Goal: Task Accomplishment & Management: Complete application form

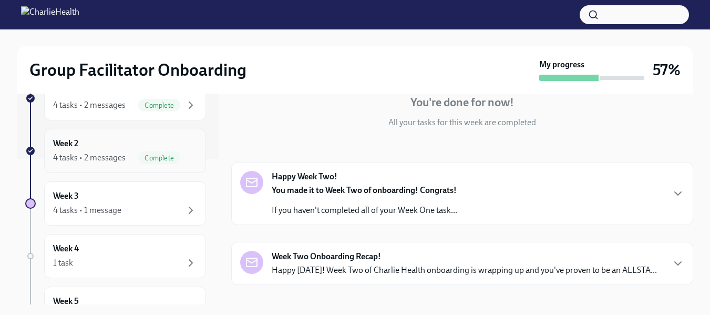
scroll to position [158, 0]
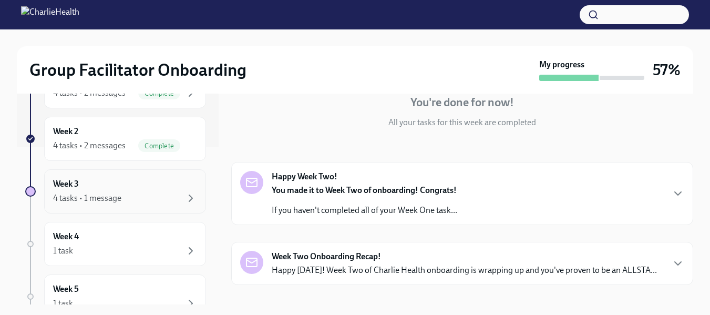
click at [98, 186] on div "Week 3 4 tasks • 1 message" at bounding box center [125, 191] width 144 height 26
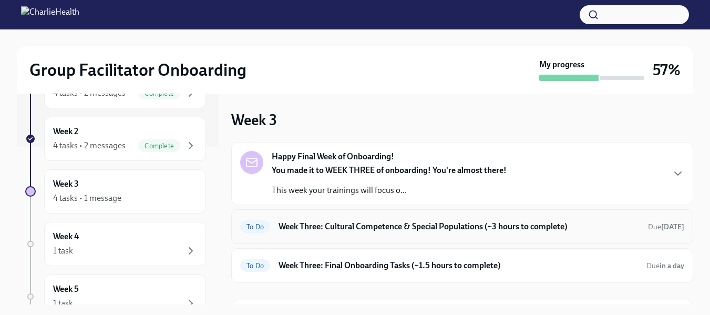
click at [359, 223] on h6 "Week Three: Cultural Competence & Special Populations (~3 hours to complete)" at bounding box center [459, 227] width 361 height 12
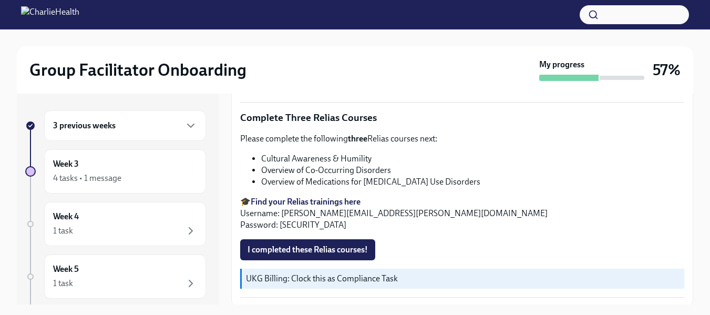
scroll to position [841, 0]
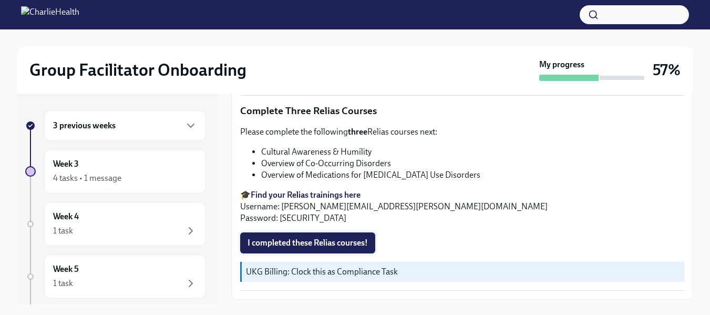
click at [314, 241] on span "I completed these Relias courses!" at bounding box center [308, 243] width 120 height 11
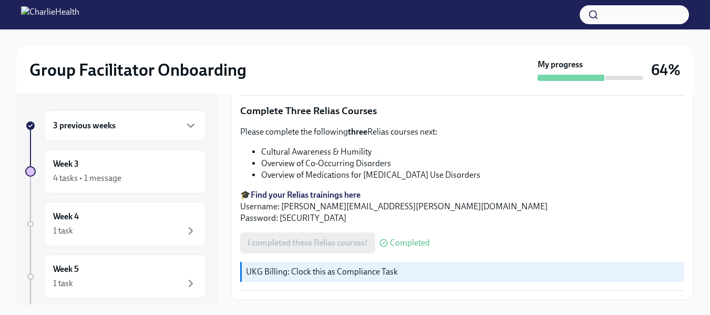
scroll to position [867, 0]
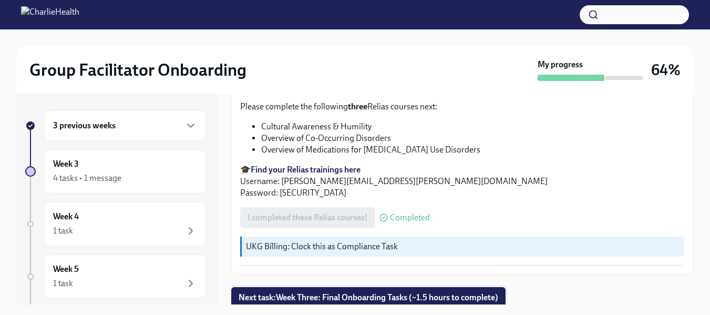
click at [358, 287] on button "Next task : Week Three: Final Onboarding Tasks (~1.5 hours to complete)" at bounding box center [368, 297] width 275 height 21
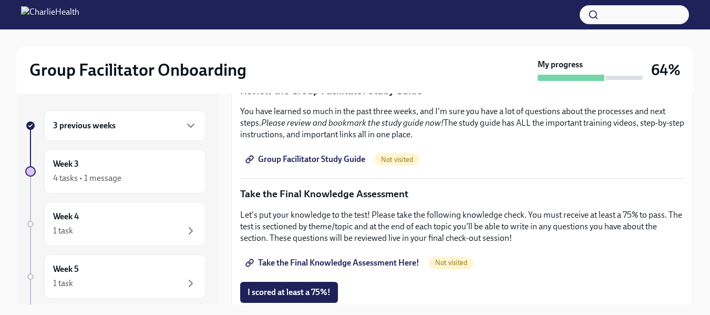
scroll to position [578, 0]
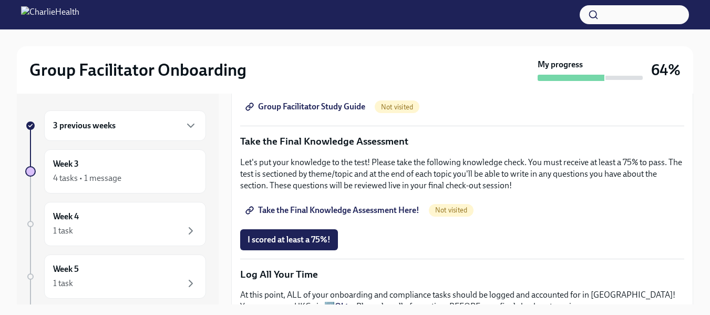
click at [302, 206] on span "Take the Final Knowledge Assessment Here!" at bounding box center [334, 210] width 172 height 11
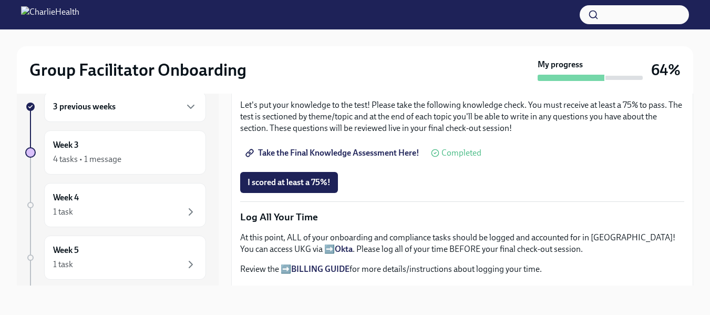
scroll to position [557, 0]
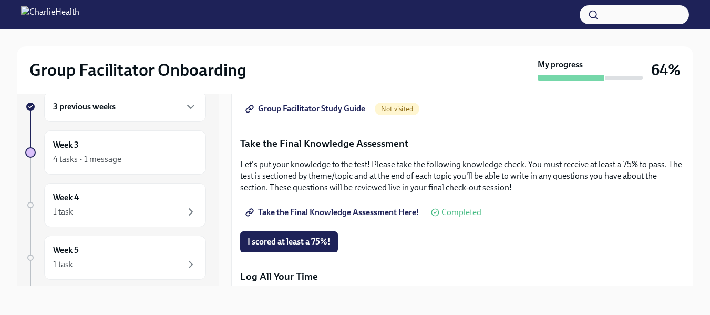
click at [312, 207] on span "Take the Final Knowledge Assessment Here!" at bounding box center [334, 212] width 172 height 11
drag, startPoint x: 272, startPoint y: 233, endPoint x: 459, endPoint y: 210, distance: 188.6
click at [272, 231] on button "I scored at least a 75%!" at bounding box center [289, 241] width 98 height 21
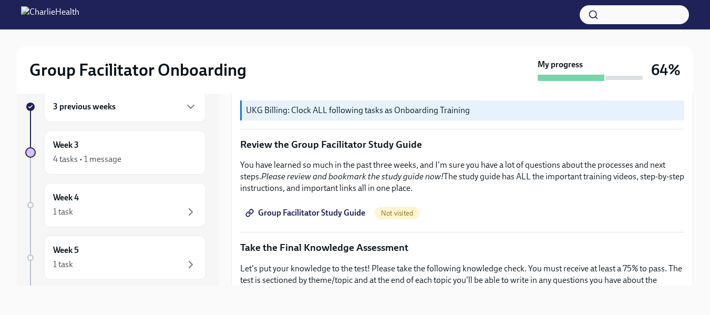
scroll to position [452, 0]
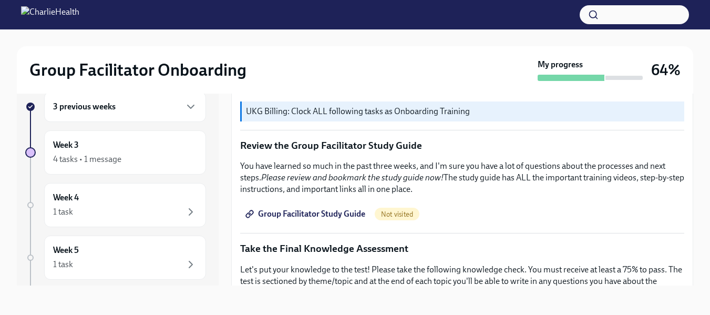
click at [328, 209] on span "Group Facilitator Study Guide" at bounding box center [307, 214] width 118 height 11
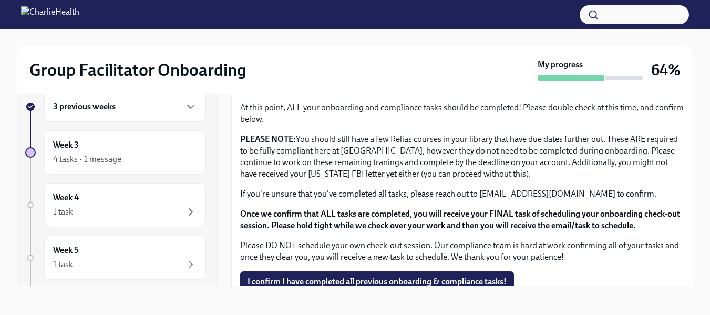
scroll to position [926, 0]
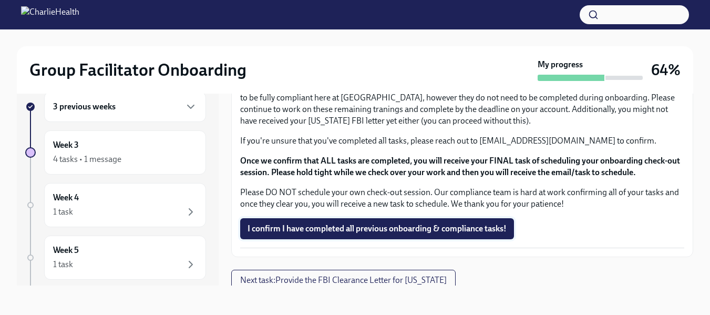
click at [323, 225] on span "I confirm I have completed all previous onboarding & compliance tasks!" at bounding box center [377, 229] width 259 height 11
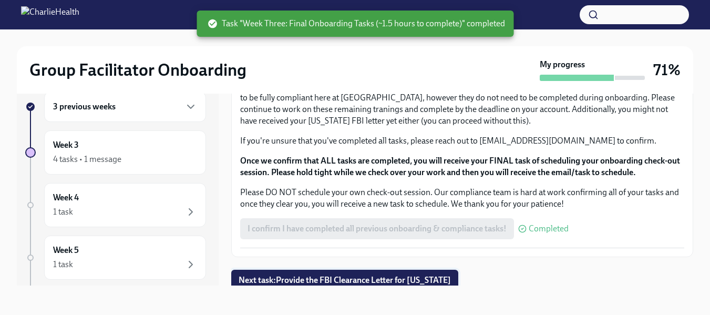
click at [310, 275] on span "Next task : Provide the FBI Clearance Letter for [US_STATE]" at bounding box center [345, 280] width 212 height 11
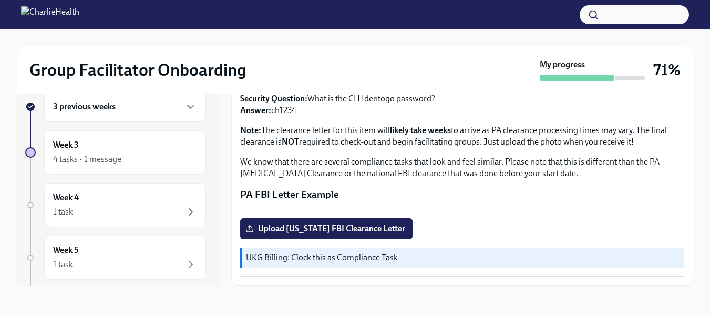
scroll to position [272, 0]
click at [127, 199] on div "Week 4 1 task" at bounding box center [125, 205] width 144 height 26
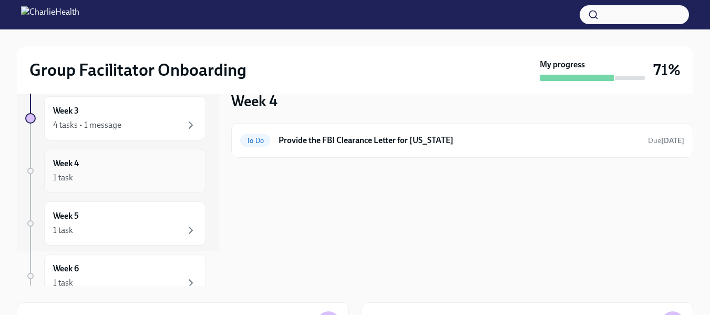
scroll to position [53, 0]
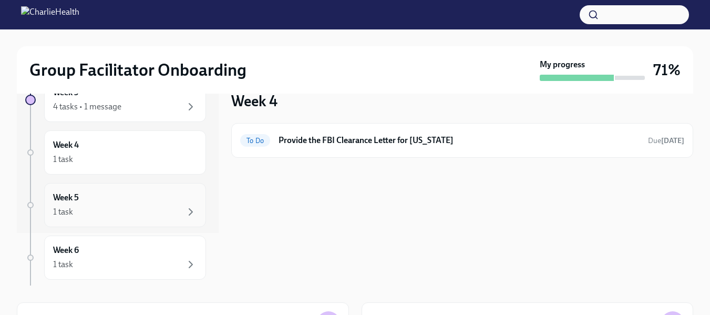
click at [138, 214] on div "1 task" at bounding box center [125, 212] width 144 height 13
click at [147, 197] on div "Week 5 1 task" at bounding box center [125, 205] width 144 height 26
click at [139, 144] on div "Week 4 1 task" at bounding box center [125, 152] width 144 height 26
click at [137, 112] on div "4 tasks • 1 message" at bounding box center [125, 106] width 144 height 13
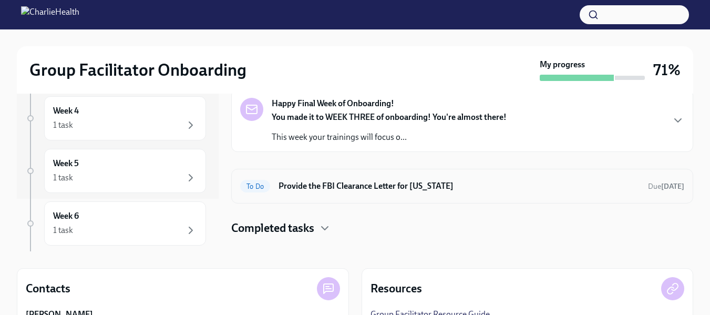
scroll to position [49, 0]
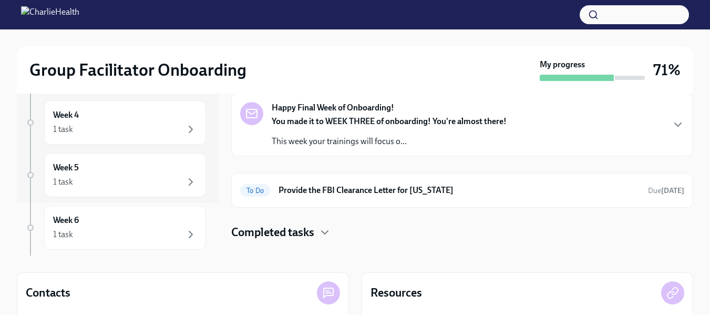
click at [378, 141] on p "This week your trainings will focus o..." at bounding box center [389, 142] width 235 height 12
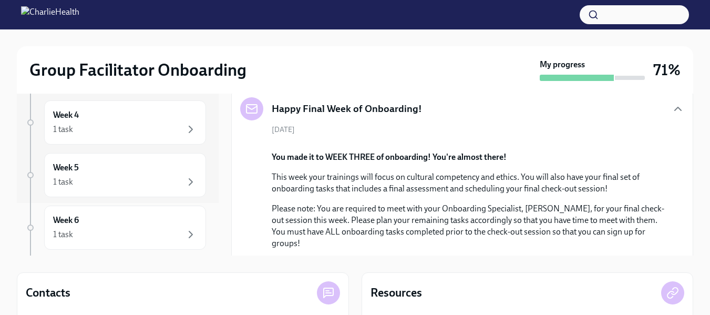
scroll to position [0, 0]
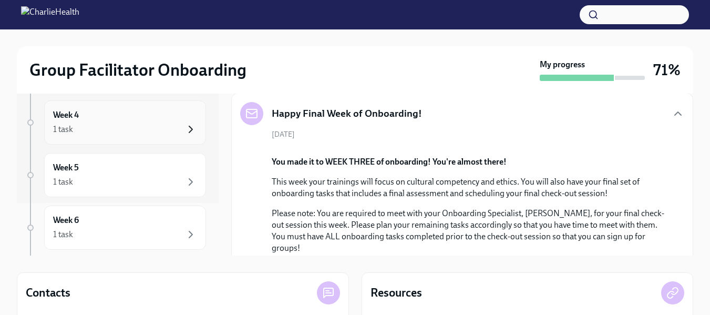
click at [189, 129] on icon "button" at bounding box center [190, 129] width 3 height 6
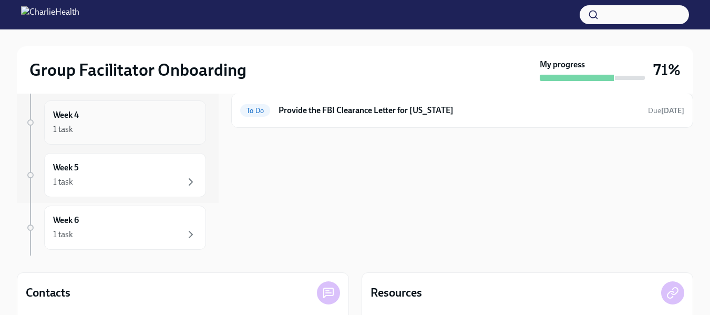
click at [185, 129] on icon "button" at bounding box center [191, 129] width 13 height 13
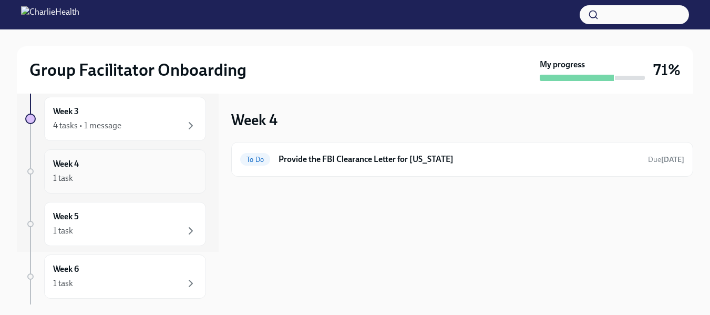
click at [126, 174] on div "1 task" at bounding box center [125, 178] width 144 height 13
click at [106, 180] on div "4 tasks • 1 message" at bounding box center [87, 178] width 68 height 12
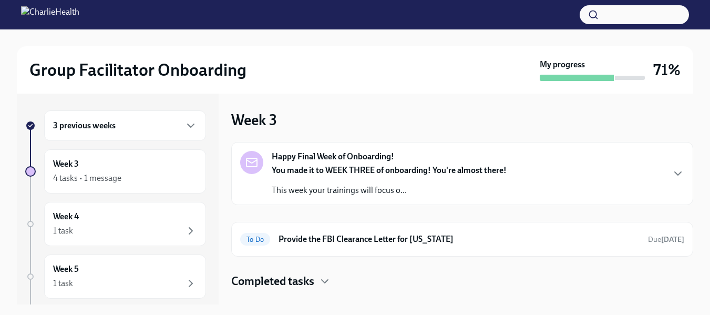
click at [349, 181] on div "You made it to WEEK THREE of onboarding! You're almost there! This week your tr…" at bounding box center [389, 181] width 235 height 32
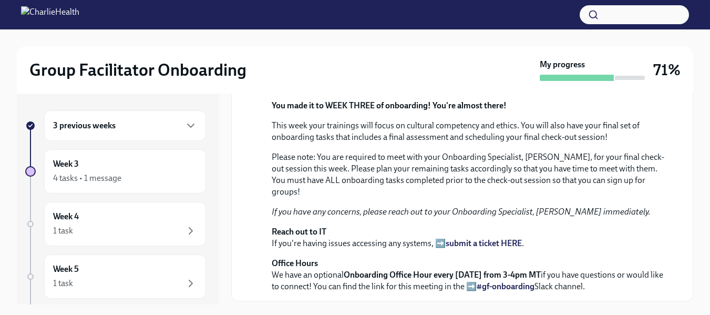
scroll to position [25, 0]
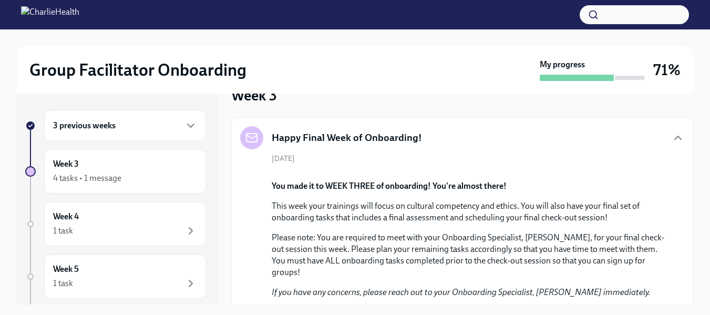
click at [165, 130] on div "3 previous weeks" at bounding box center [125, 125] width 162 height 31
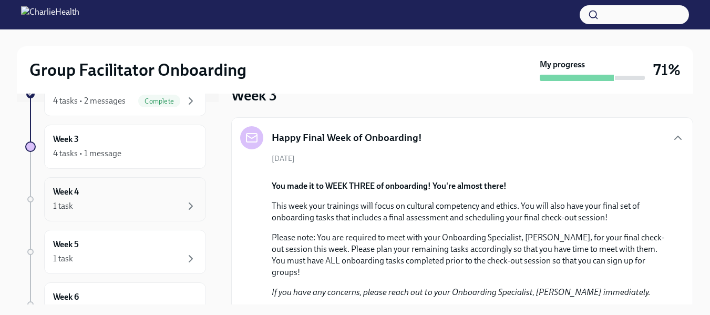
scroll to position [210, 0]
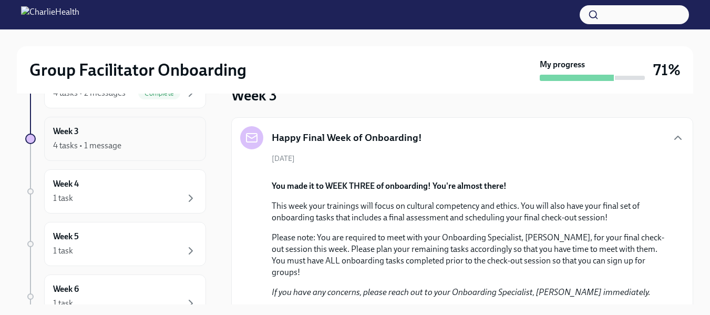
click at [146, 134] on div "Week 3 4 tasks • 1 message" at bounding box center [125, 139] width 144 height 26
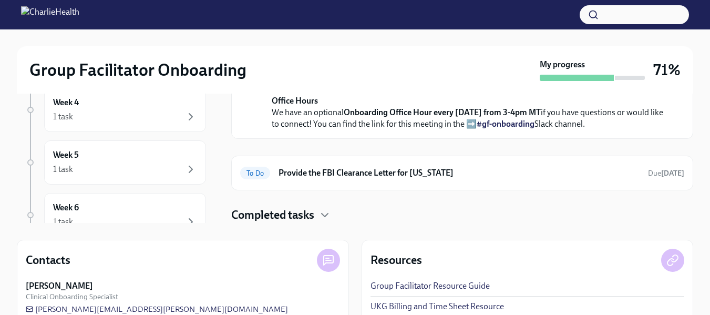
scroll to position [53, 0]
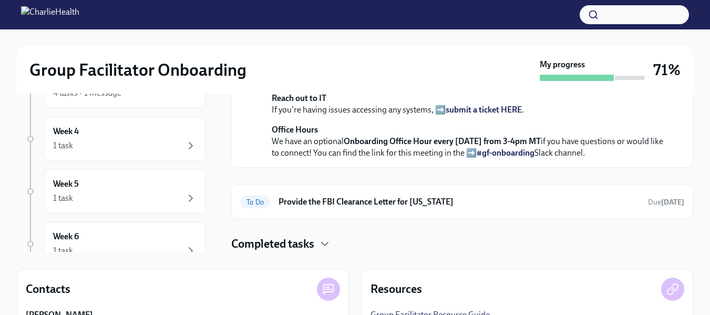
click at [310, 245] on h4 "Completed tasks" at bounding box center [272, 244] width 83 height 16
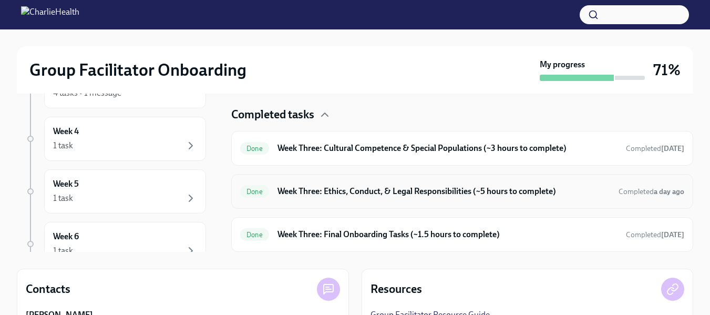
scroll to position [522, 0]
click at [348, 140] on div "Done Week Three: Cultural Competence & Special Populations (~3 hours to complet…" at bounding box center [462, 148] width 444 height 17
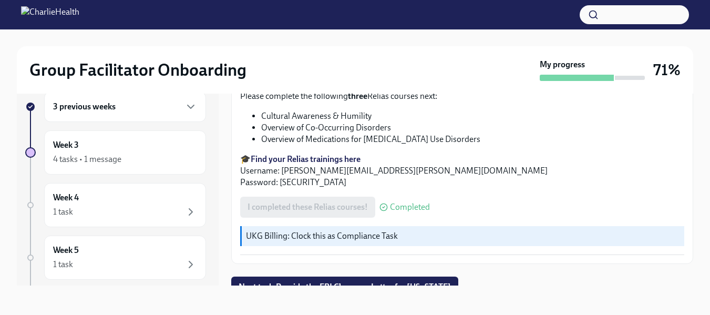
scroll to position [867, 0]
